Goal: Find specific page/section: Find specific page/section

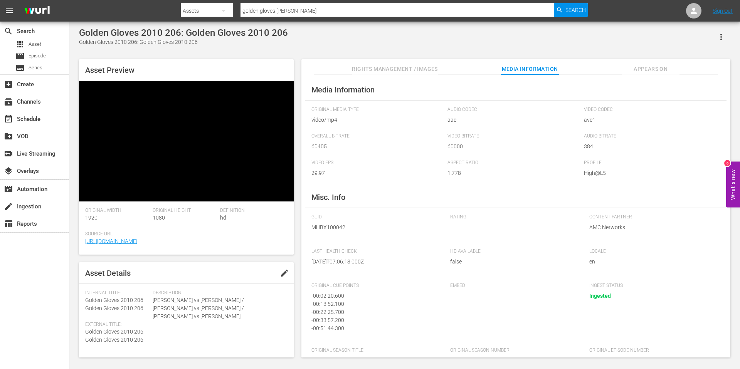
scroll to position [20, 0]
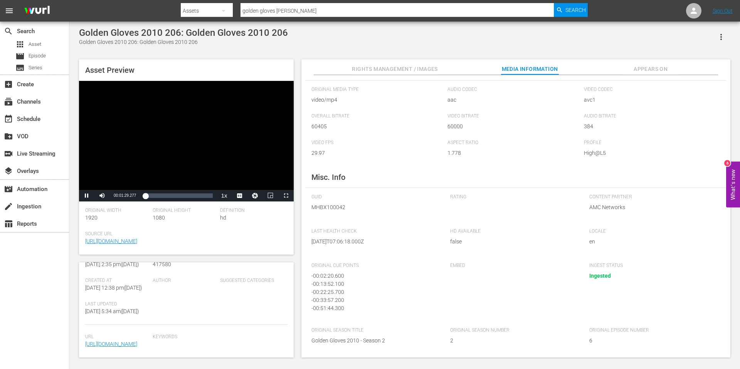
click at [153, 117] on div "Video Player" at bounding box center [186, 135] width 215 height 109
click at [335, 207] on span "MHBX100042" at bounding box center [374, 207] width 127 height 8
copy span "MHBX100042"
click at [200, 195] on div "Loaded : 0.00% 00:58:19.098 00:01:29.569" at bounding box center [178, 196] width 69 height 8
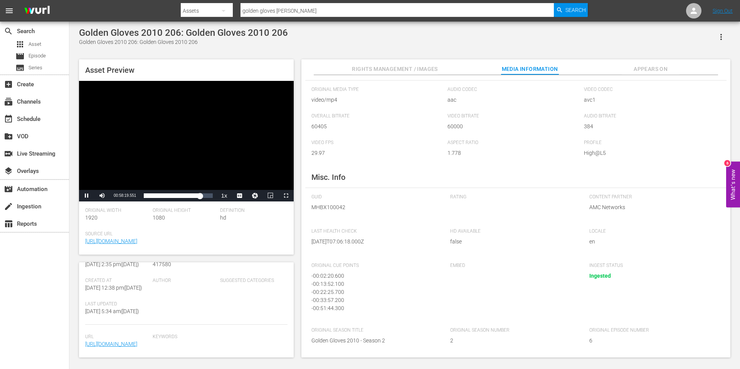
click at [167, 135] on div "Video Player" at bounding box center [186, 135] width 215 height 109
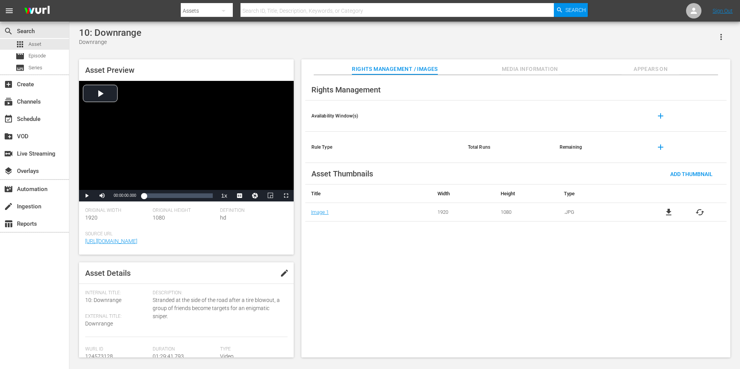
click at [386, 30] on div "10: Downrange Downrange" at bounding box center [404, 36] width 651 height 19
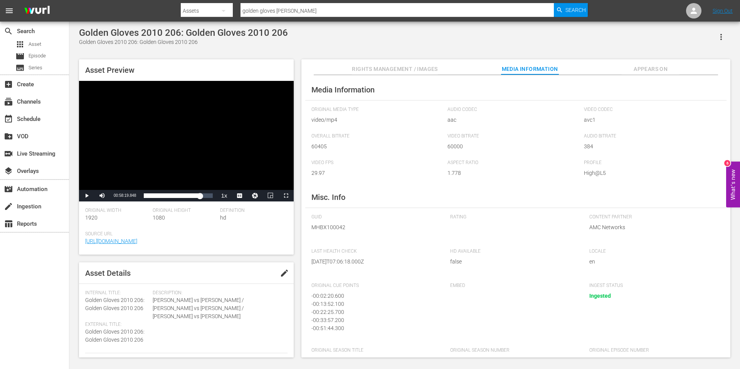
scroll to position [20, 0]
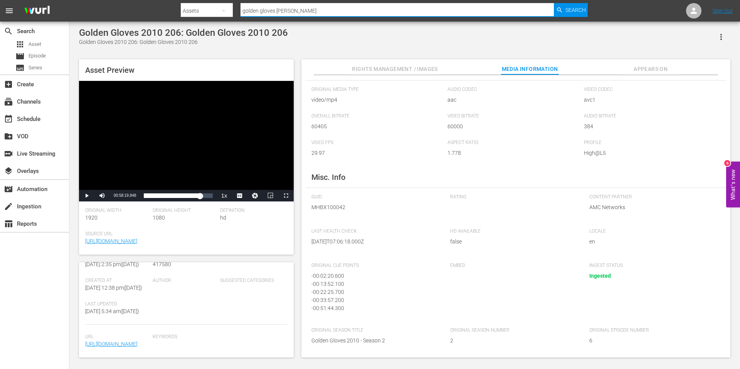
click at [269, 11] on input "golden gloves [PERSON_NAME]" at bounding box center [396, 11] width 313 height 18
type input "the showdown"
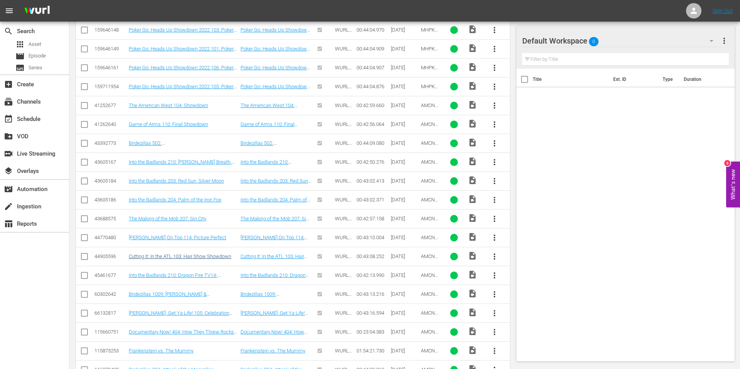
scroll to position [259, 0]
